Goal: Navigation & Orientation: Go to known website

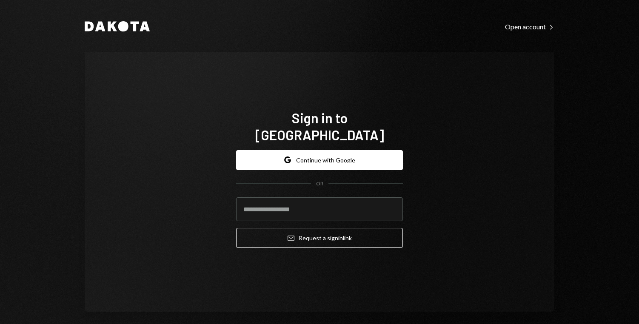
type input "**********"
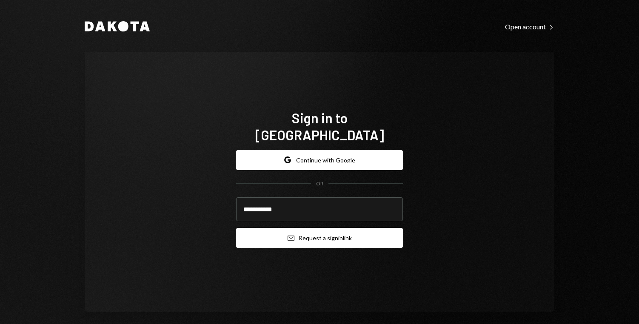
click at [320, 237] on button "Email Request a sign in link" at bounding box center [319, 238] width 167 height 20
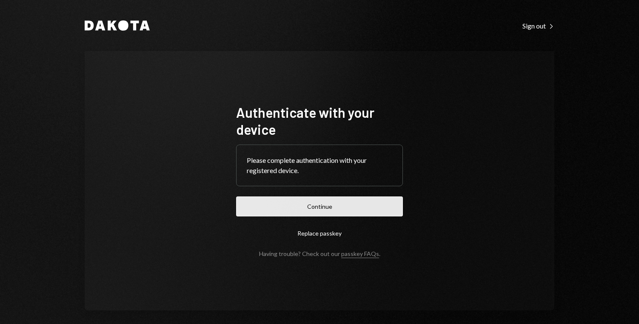
click at [276, 209] on button "Continue" at bounding box center [319, 206] width 167 height 20
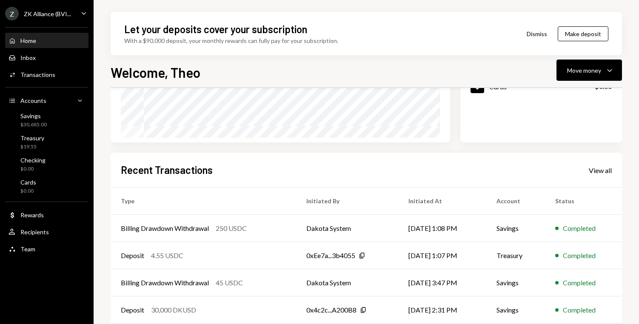
scroll to position [161, 0]
